Goal: Information Seeking & Learning: Learn about a topic

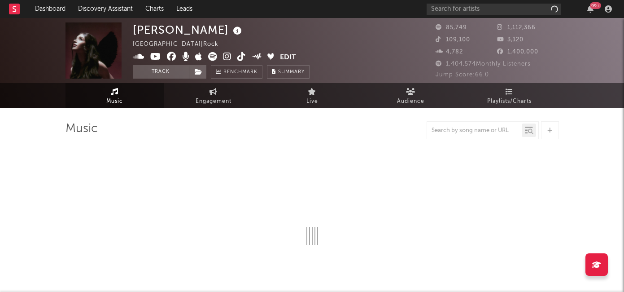
select select "6m"
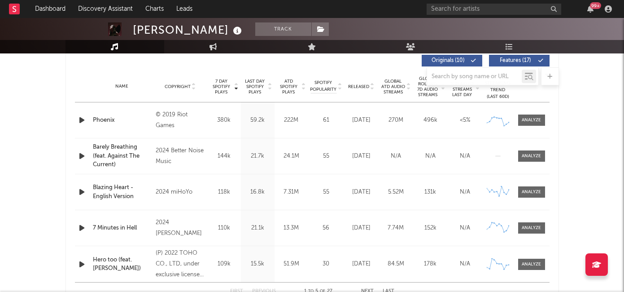
scroll to position [346, 0]
click at [357, 86] on span "Released" at bounding box center [358, 85] width 21 height 5
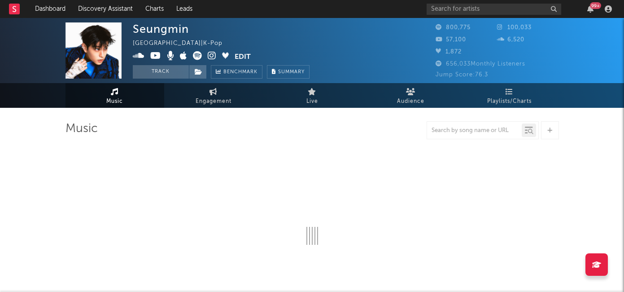
select select "6m"
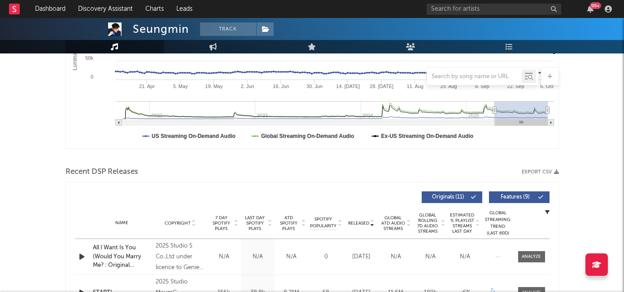
scroll to position [146, 0]
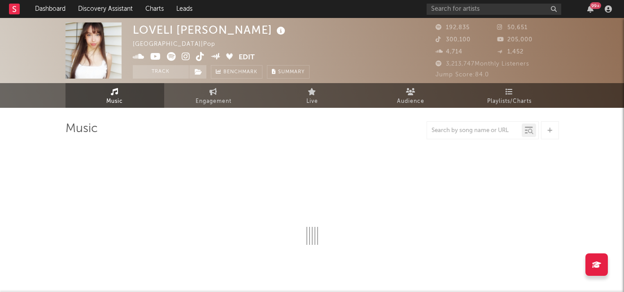
select select "6m"
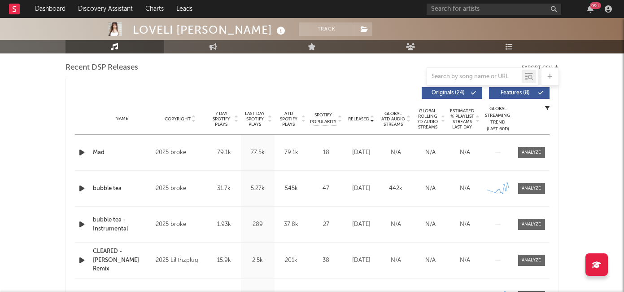
scroll to position [335, 0]
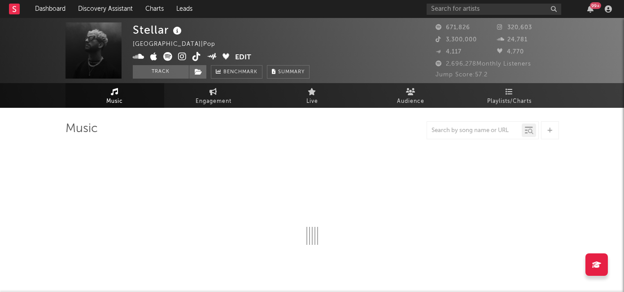
select select "6m"
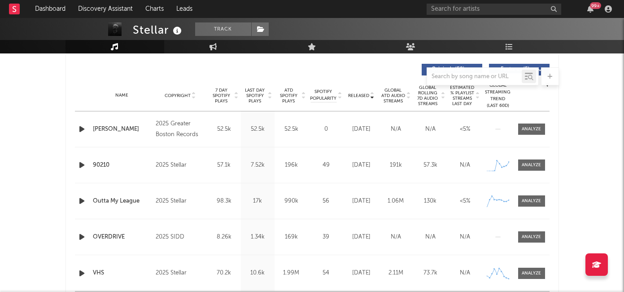
scroll to position [326, 0]
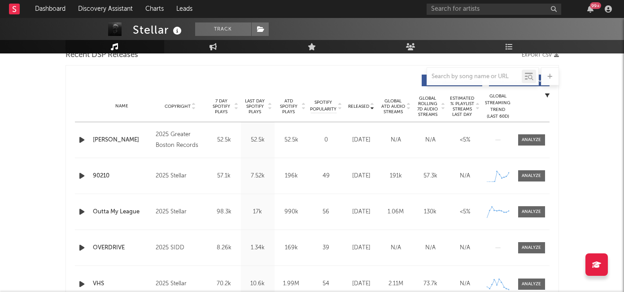
click at [222, 107] on span "7 Day Spotify Plays" at bounding box center [222, 106] width 24 height 16
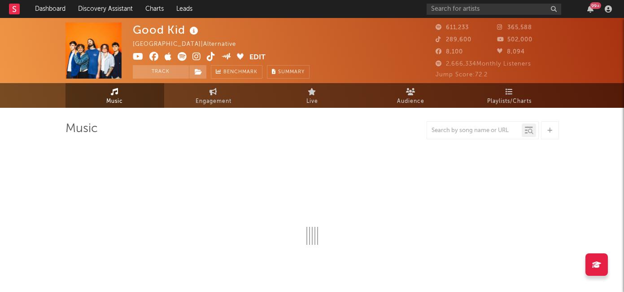
select select "6m"
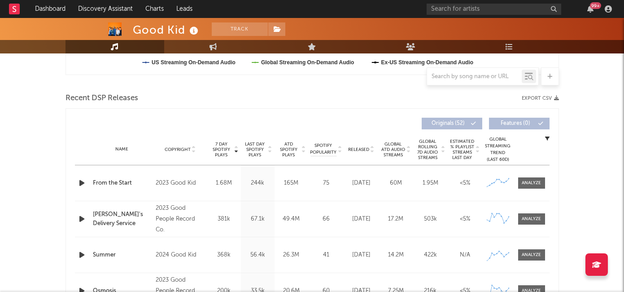
scroll to position [285, 0]
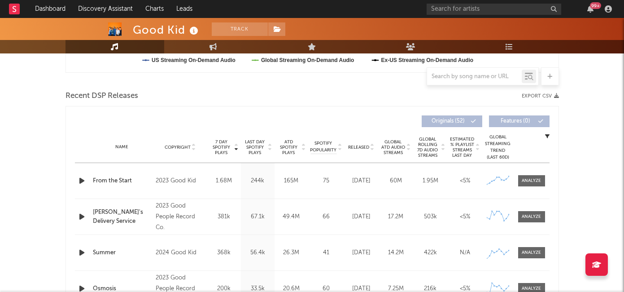
click at [358, 150] on div "Released" at bounding box center [361, 147] width 30 height 7
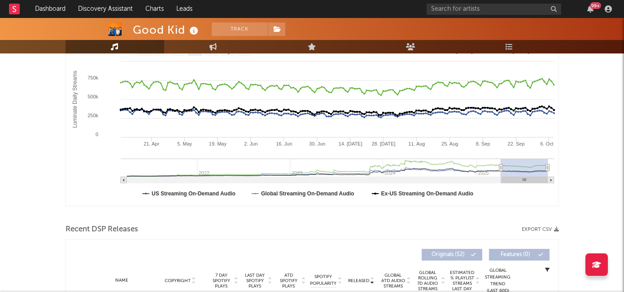
scroll to position [0, 0]
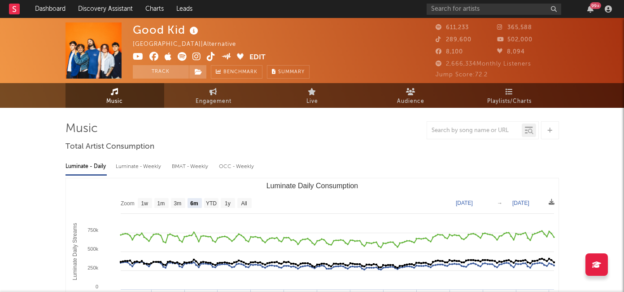
click at [196, 58] on icon at bounding box center [196, 56] width 9 height 9
